Goal: Information Seeking & Learning: Learn about a topic

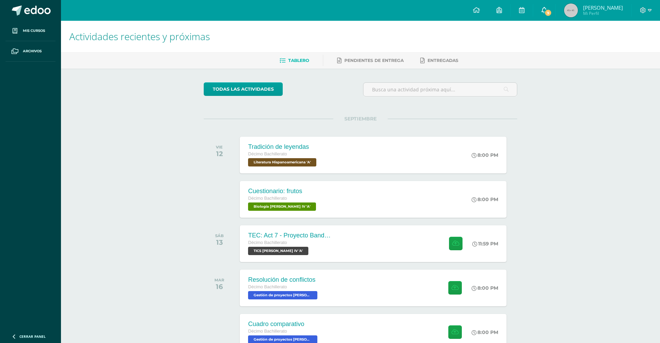
click at [547, 12] on icon at bounding box center [544, 10] width 6 height 6
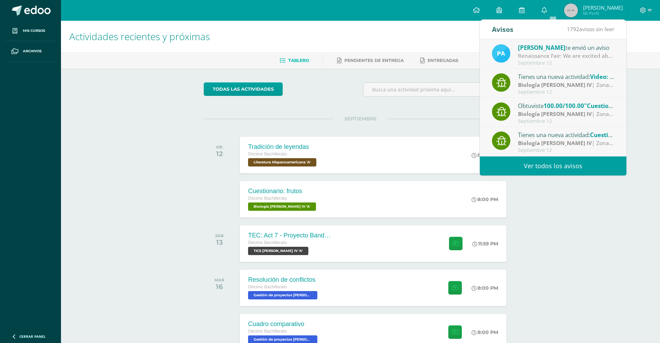
scroll to position [115, 0]
click at [587, 138] on span ""Tipos de hojas"" at bounding box center [603, 136] width 46 height 8
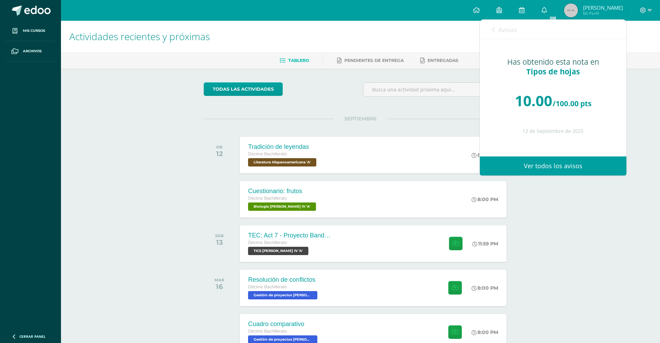
click at [503, 26] on span "Avisos" at bounding box center [507, 30] width 19 height 8
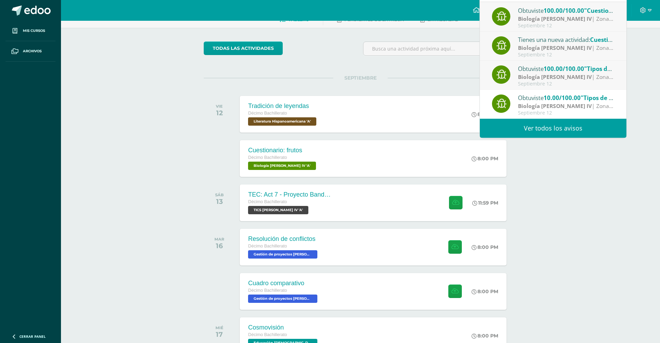
scroll to position [58, 0]
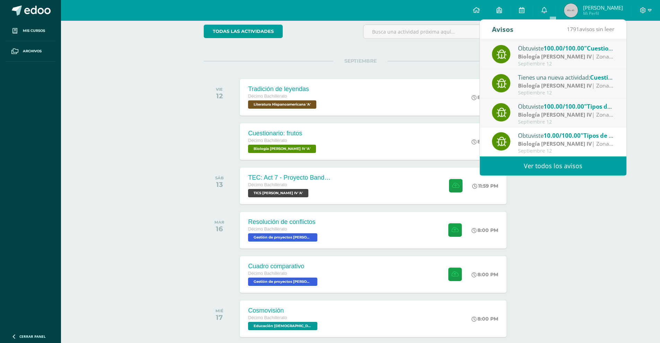
click at [559, 138] on span "10.00/100.00" at bounding box center [561, 136] width 37 height 8
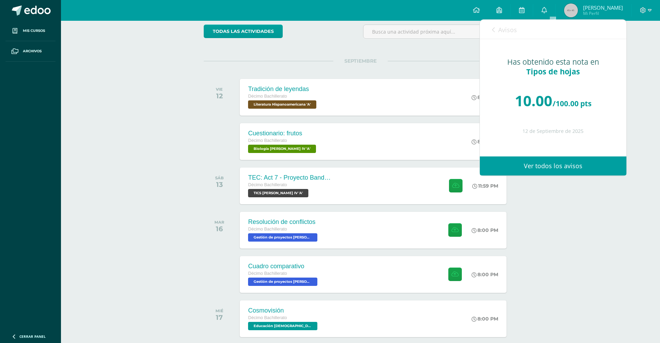
click at [545, 223] on div "Actividades recientes y próximas Tablero Pendientes de entrega Entregadas todas…" at bounding box center [360, 228] width 599 height 530
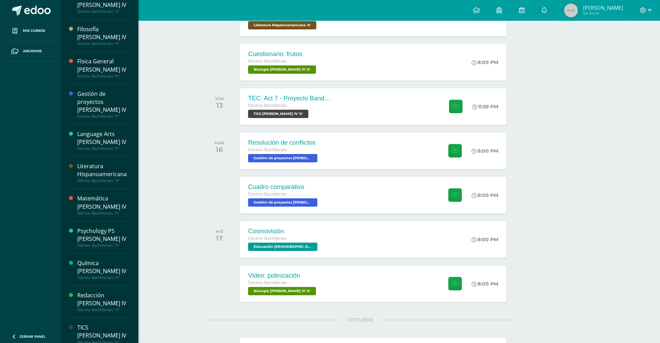
scroll to position [173, 0]
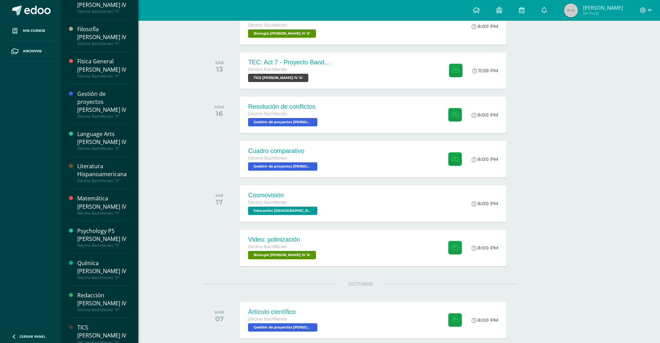
click at [104, 324] on div "TICS [PERSON_NAME] IV" at bounding box center [103, 332] width 53 height 16
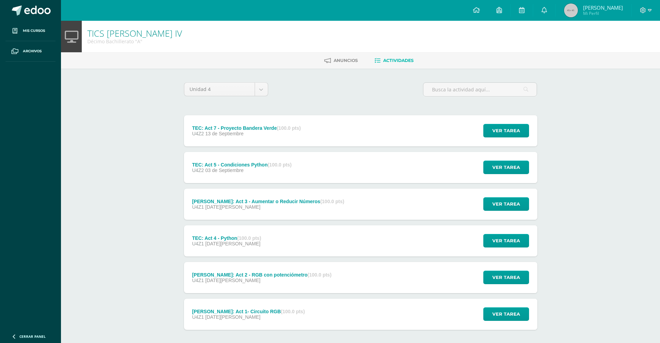
click at [267, 133] on div "U4Z2 13 de Septiembre" at bounding box center [246, 134] width 109 height 6
